Goal: Transaction & Acquisition: Purchase product/service

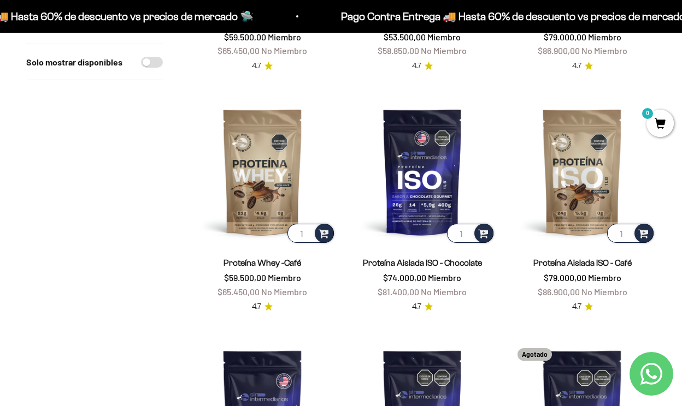
scroll to position [556, 0]
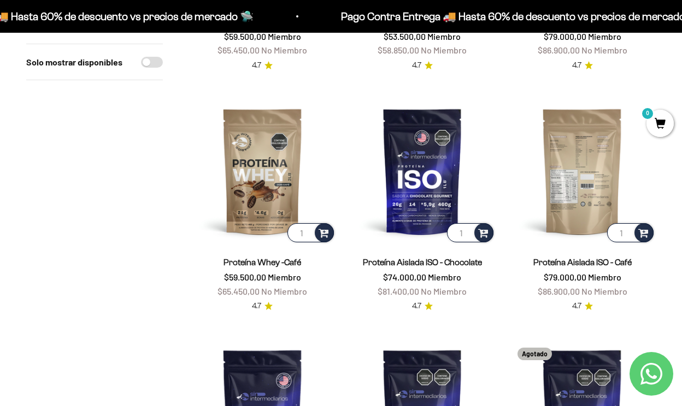
click at [575, 198] on img at bounding box center [582, 171] width 147 height 147
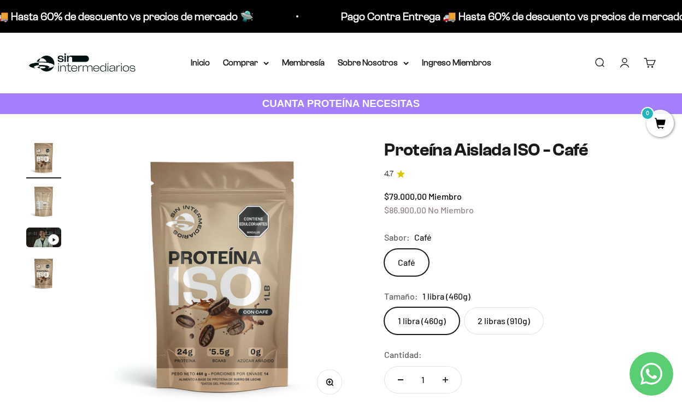
click at [50, 205] on img "Ir al artículo 2" at bounding box center [43, 201] width 35 height 35
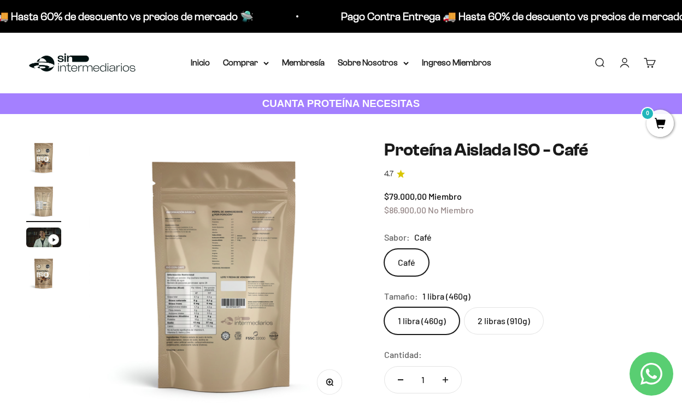
scroll to position [0, 277]
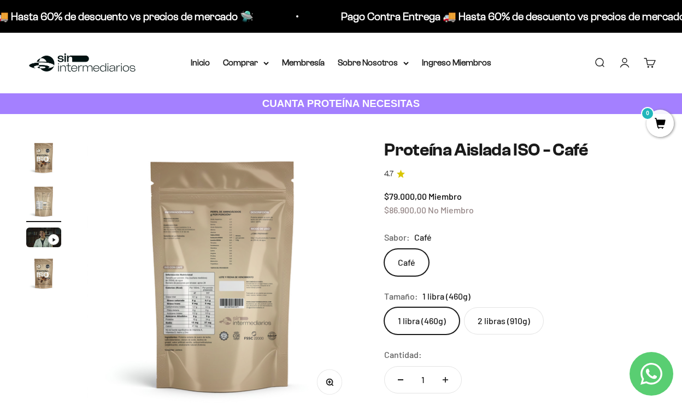
click at [195, 310] on img at bounding box center [222, 275] width 270 height 270
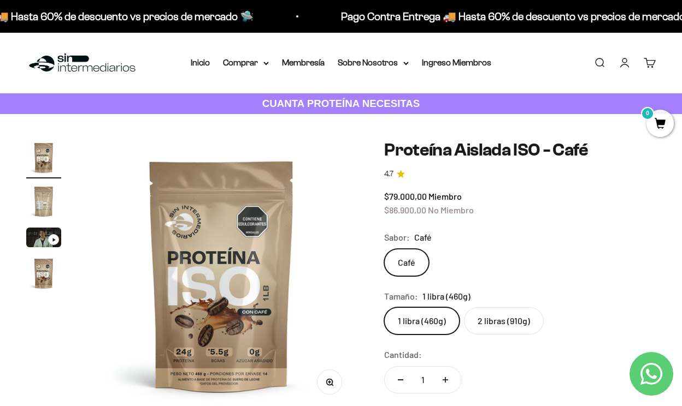
scroll to position [0, 0]
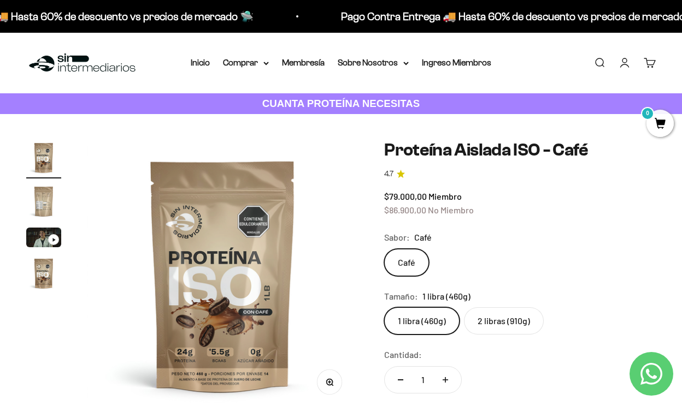
click at [46, 205] on img "Ir al artículo 2" at bounding box center [43, 201] width 35 height 35
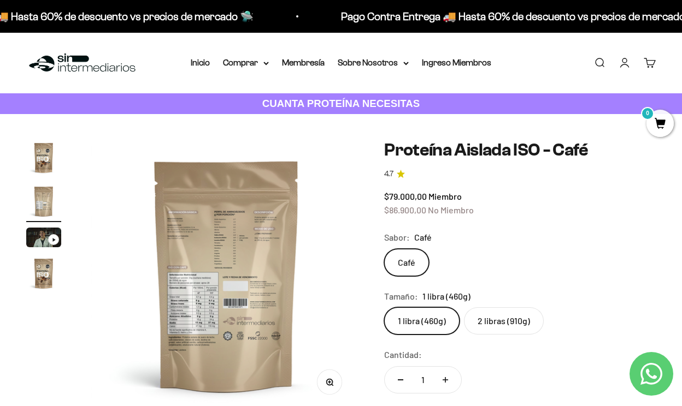
scroll to position [0, 277]
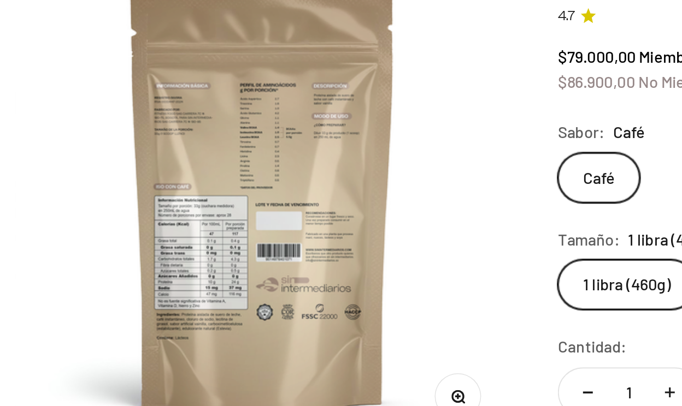
click at [192, 294] on img at bounding box center [222, 275] width 270 height 270
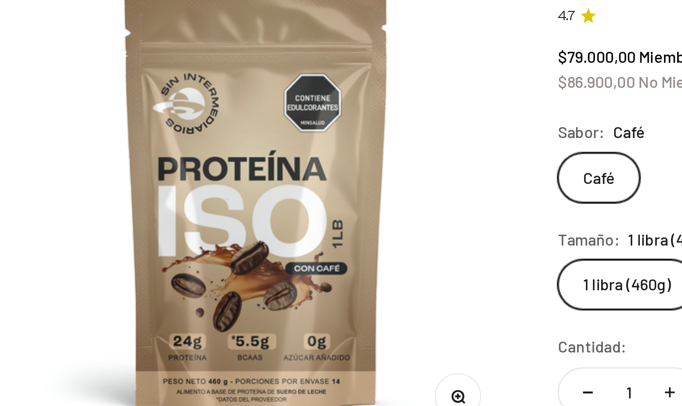
scroll to position [0, 0]
